Goal: Task Accomplishment & Management: Use online tool/utility

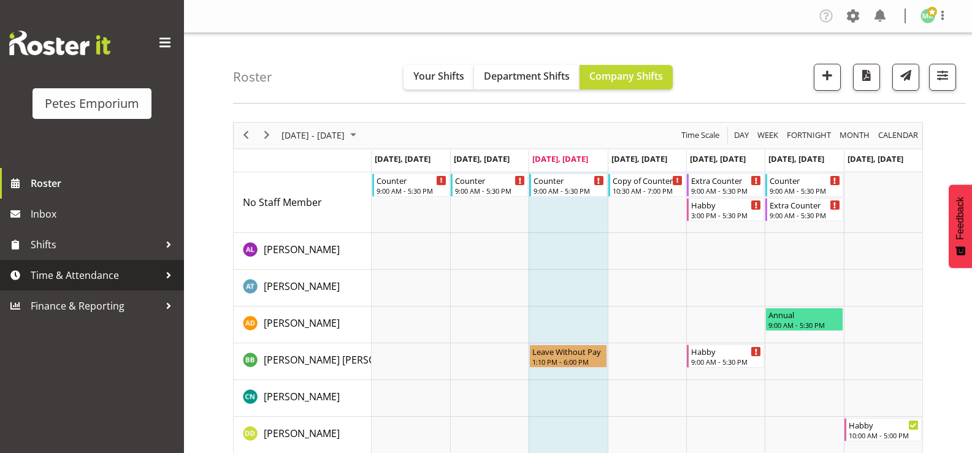
click at [118, 275] on span "Time & Attendance" at bounding box center [95, 275] width 129 height 18
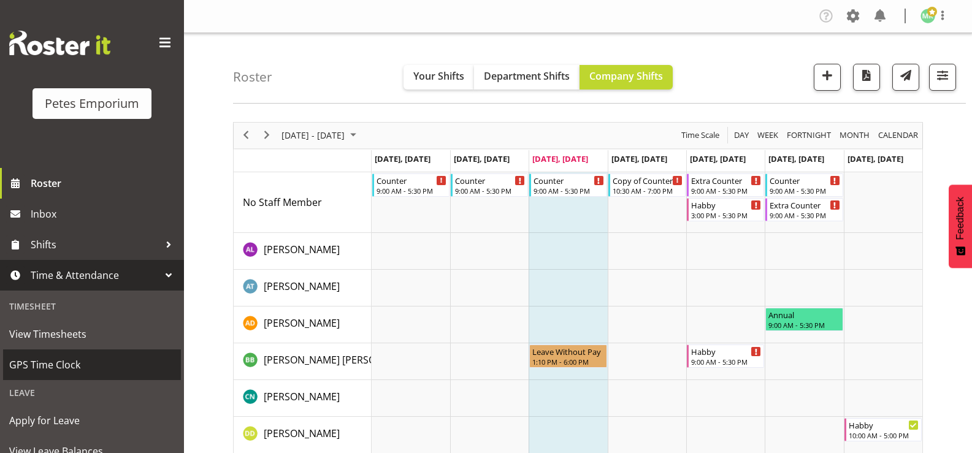
click at [83, 359] on span "GPS Time Clock" at bounding box center [92, 365] width 166 height 18
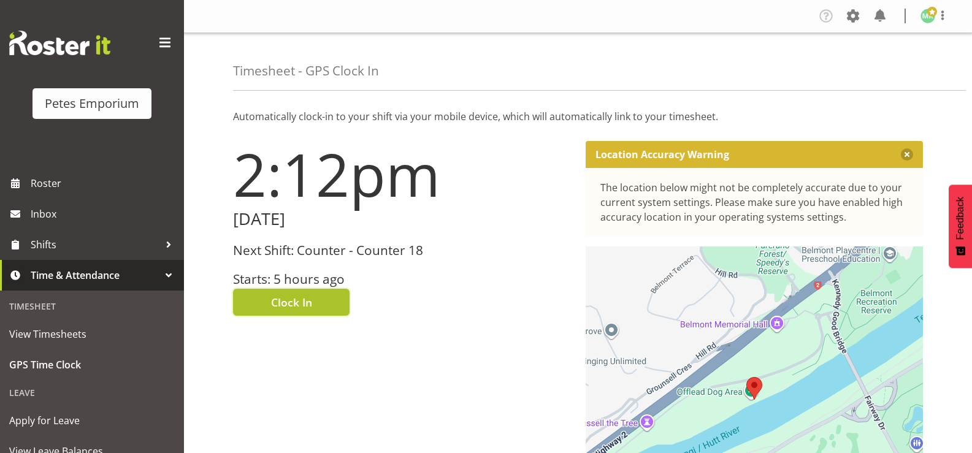
click at [321, 299] on button "Clock In" at bounding box center [291, 302] width 117 height 27
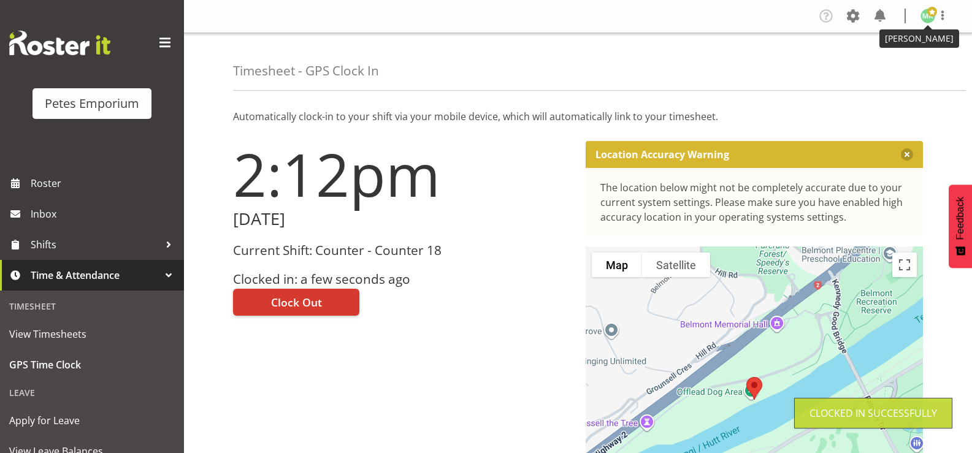
click at [929, 20] on img at bounding box center [928, 16] width 15 height 15
click at [907, 61] on link "Log Out" at bounding box center [891, 64] width 118 height 22
